Goal: Task Accomplishment & Management: Use online tool/utility

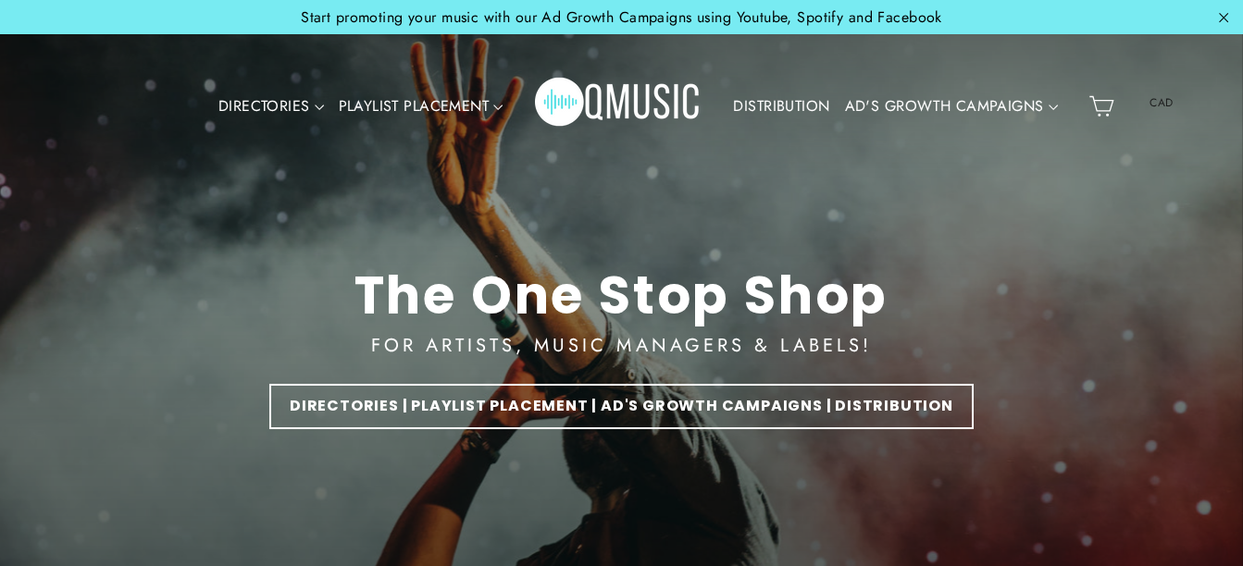
click at [767, 77] on div "DIRECTORIES VALUE PACKS Aspiring Pack Professional Pack Management Pack Playlis…" at bounding box center [618, 107] width 926 height 108
click at [778, 107] on link "DISTRIBUTION" at bounding box center [781, 106] width 111 height 43
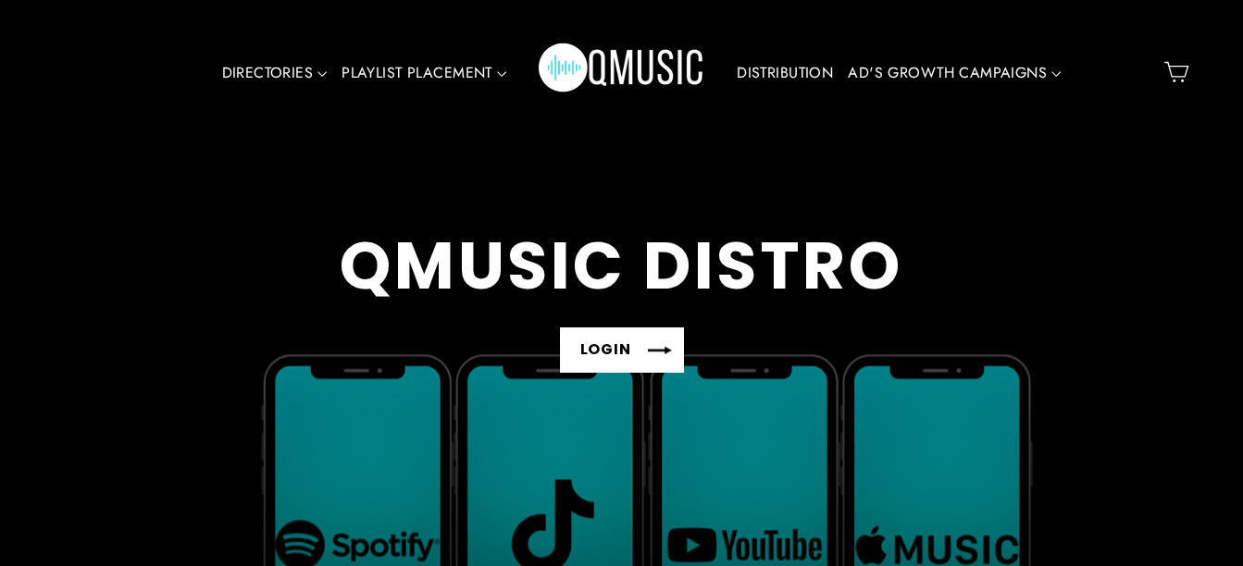
click at [643, 353] on link "LOGIN" at bounding box center [622, 350] width 124 height 45
